Goal: Information Seeking & Learning: Learn about a topic

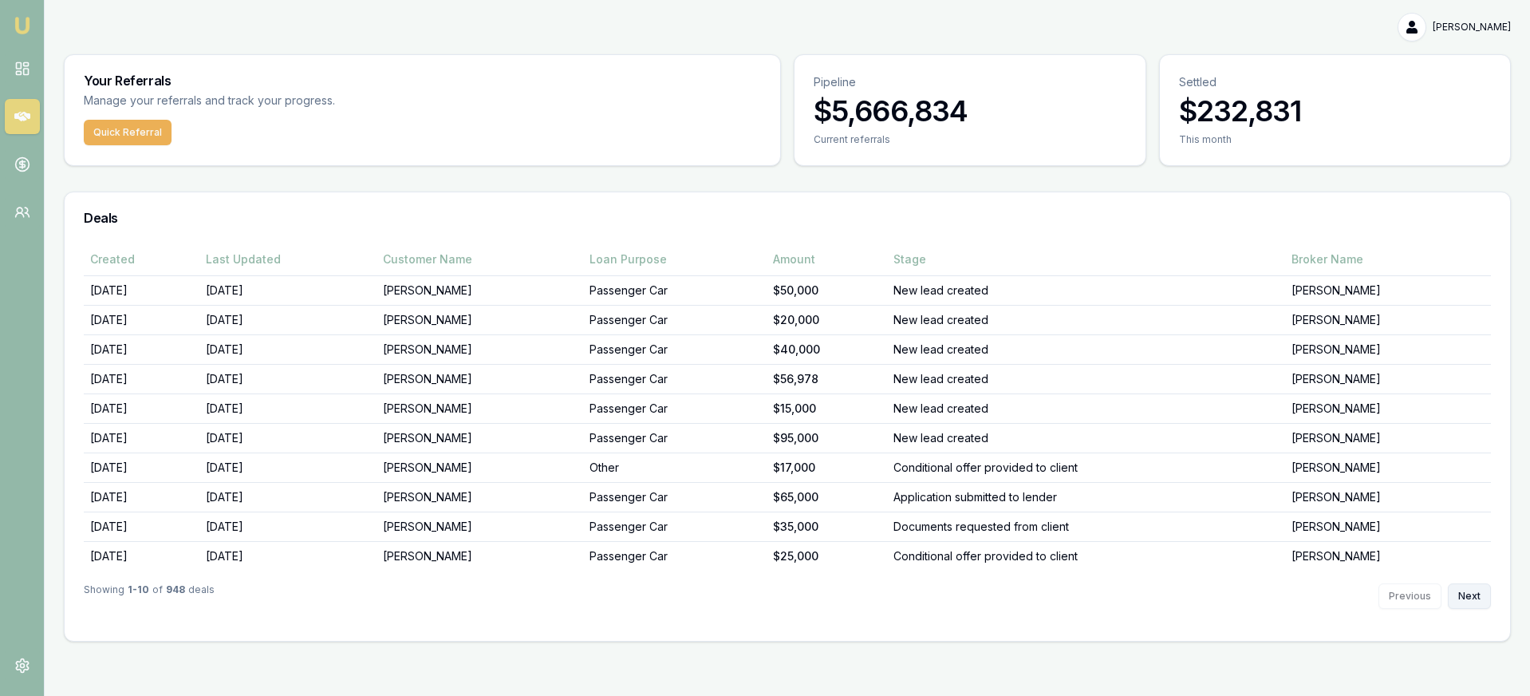
click at [1475, 589] on button "Next" at bounding box center [1469, 596] width 43 height 26
click at [1476, 589] on button "Next" at bounding box center [1469, 596] width 43 height 26
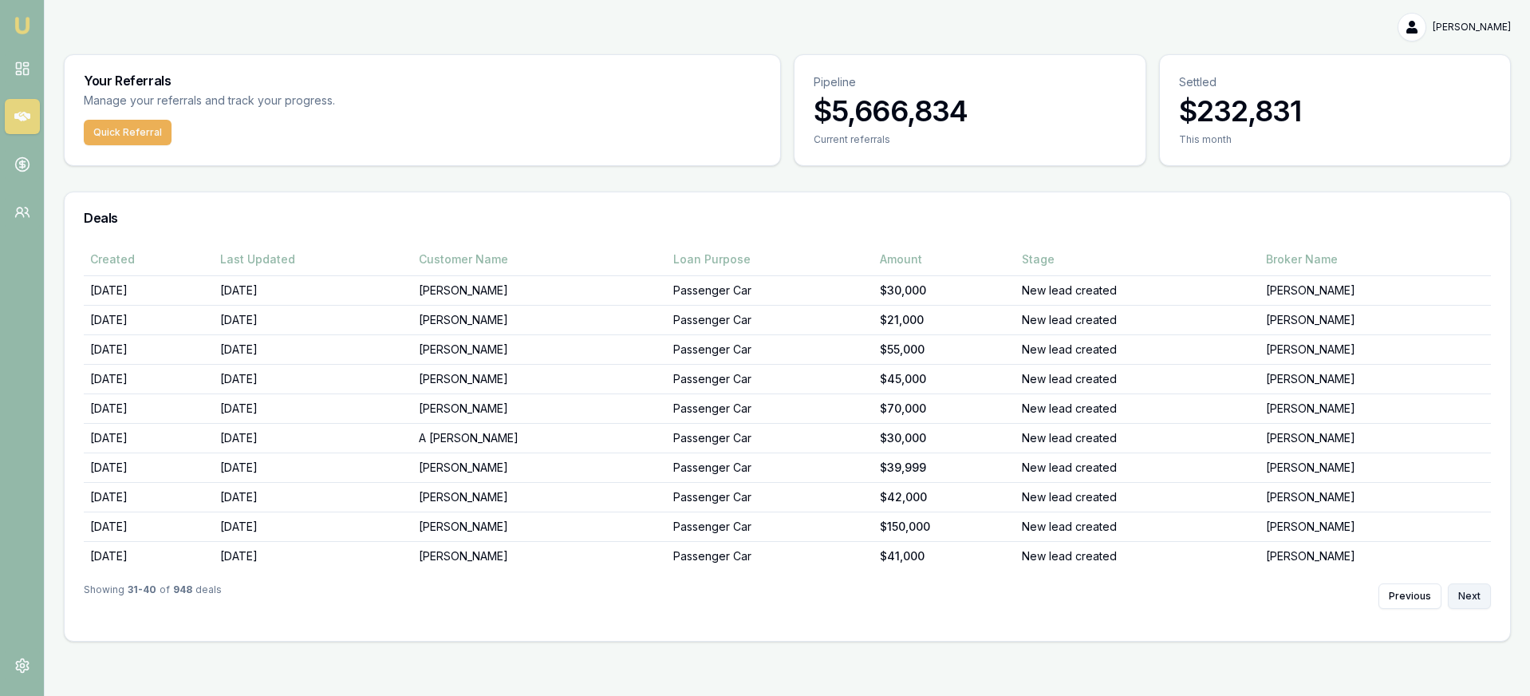
click at [1476, 589] on button "Next" at bounding box center [1469, 596] width 43 height 26
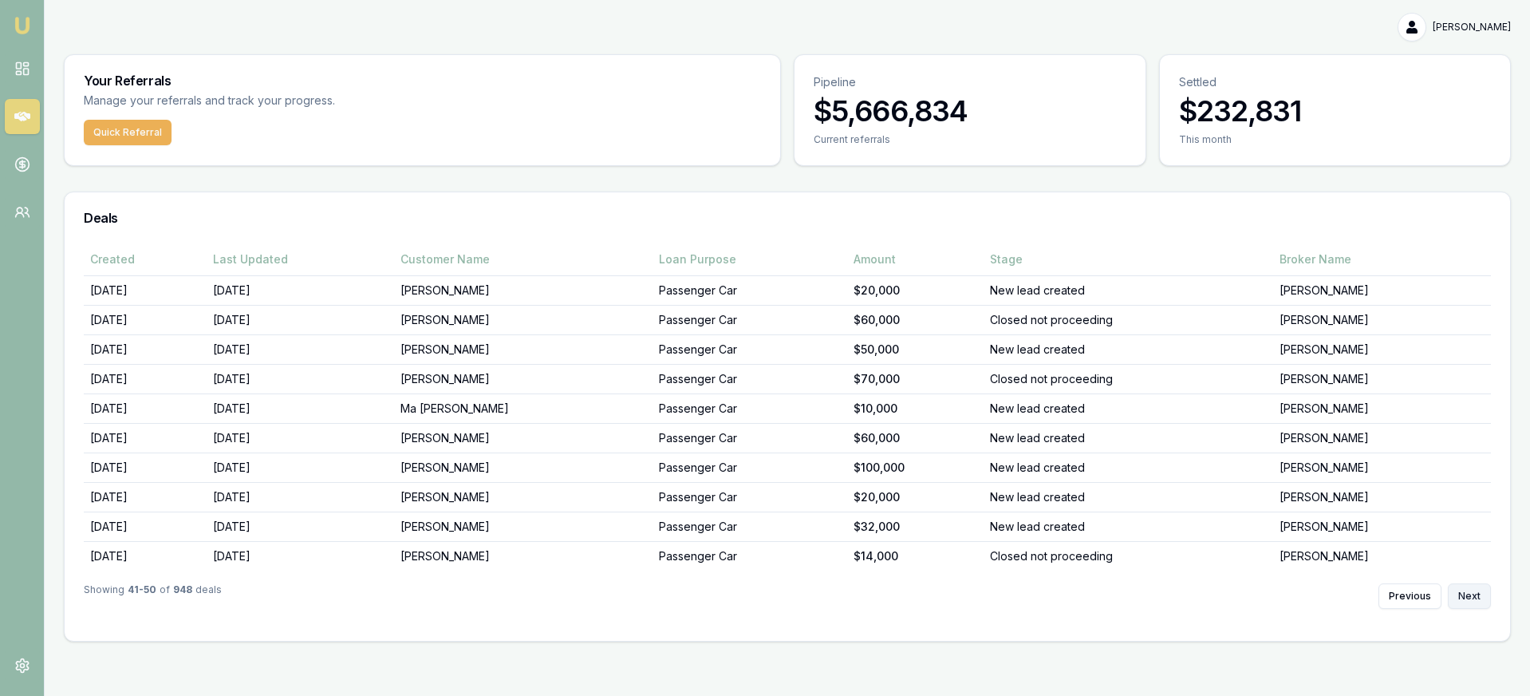
click at [1476, 589] on button "Next" at bounding box center [1469, 596] width 43 height 26
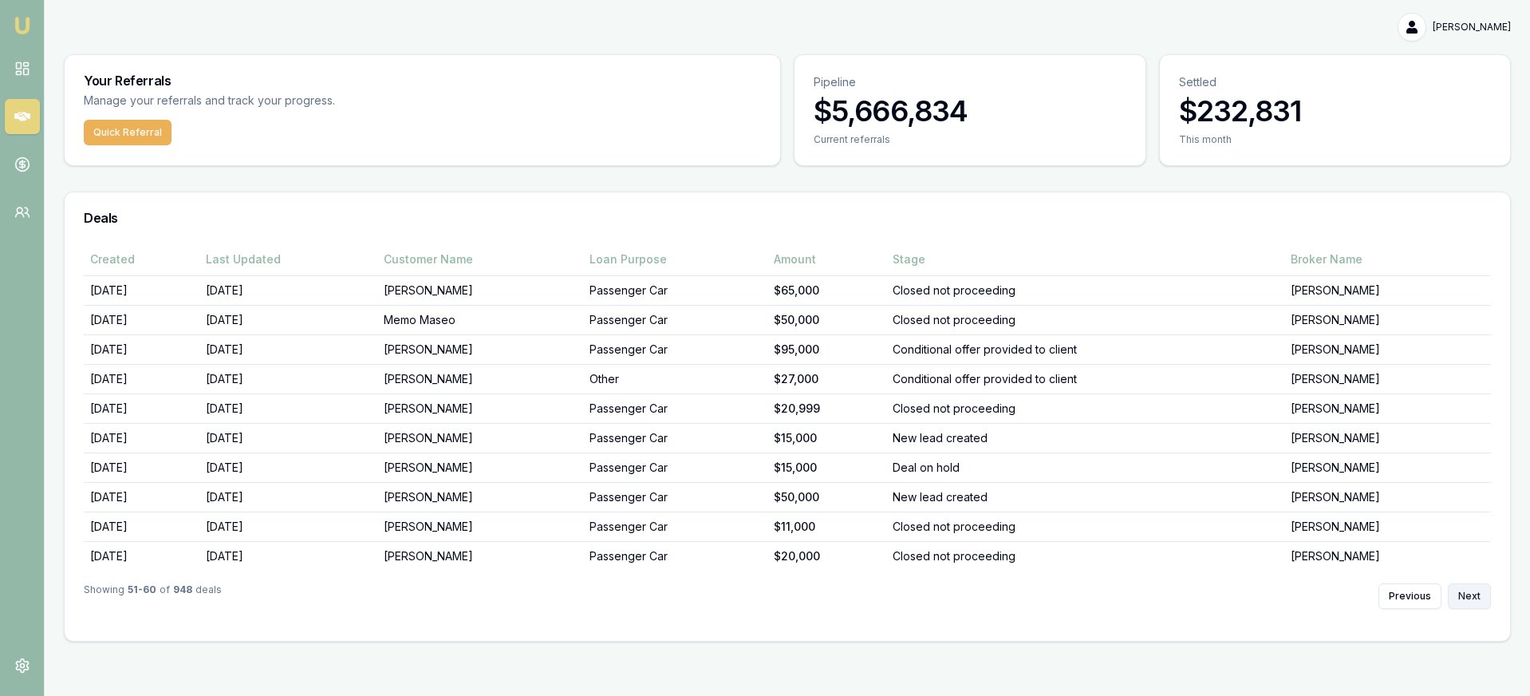
click at [1476, 589] on button "Next" at bounding box center [1469, 596] width 43 height 26
